Goal: Navigation & Orientation: Find specific page/section

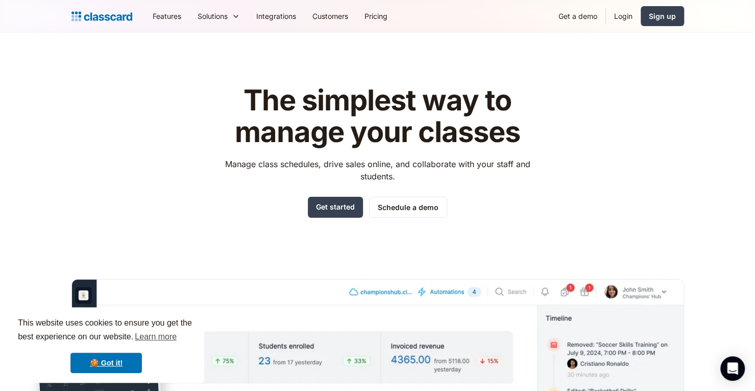
click at [597, 126] on div "The simplest way to manage your classes Manage class schedules, drive sales onl…" at bounding box center [377, 308] width 613 height 481
click at [615, 16] on link "Login" at bounding box center [623, 16] width 35 height 23
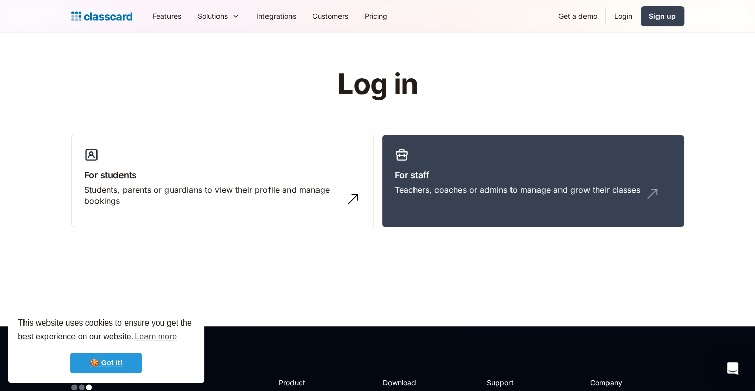
click at [115, 361] on link "🍪 Got it!" at bounding box center [105, 362] width 71 height 20
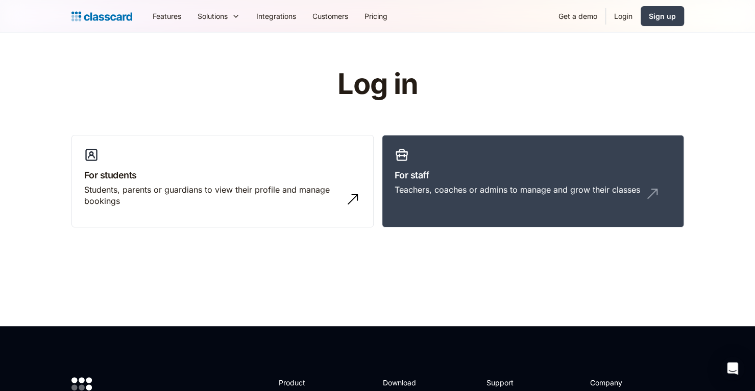
click at [619, 13] on link "Login" at bounding box center [623, 16] width 35 height 23
click at [500, 178] on h3 "For staff" at bounding box center [533, 175] width 277 height 14
